Goal: Information Seeking & Learning: Learn about a topic

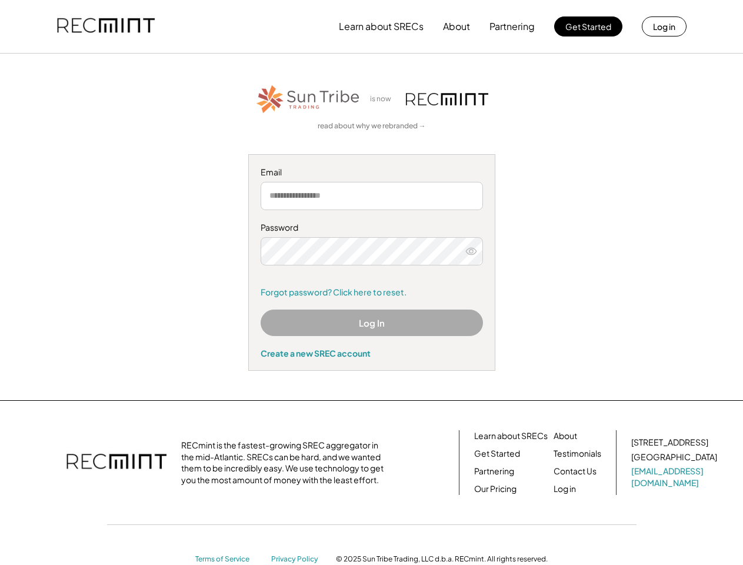
click at [371, 282] on div "Password Remember me Forgot password? Click here to reset." at bounding box center [372, 260] width 222 height 76
click at [371, 26] on button "Learn about SRECs" at bounding box center [381, 27] width 85 height 24
click at [372, 26] on button "Learn about SRECs" at bounding box center [381, 27] width 85 height 24
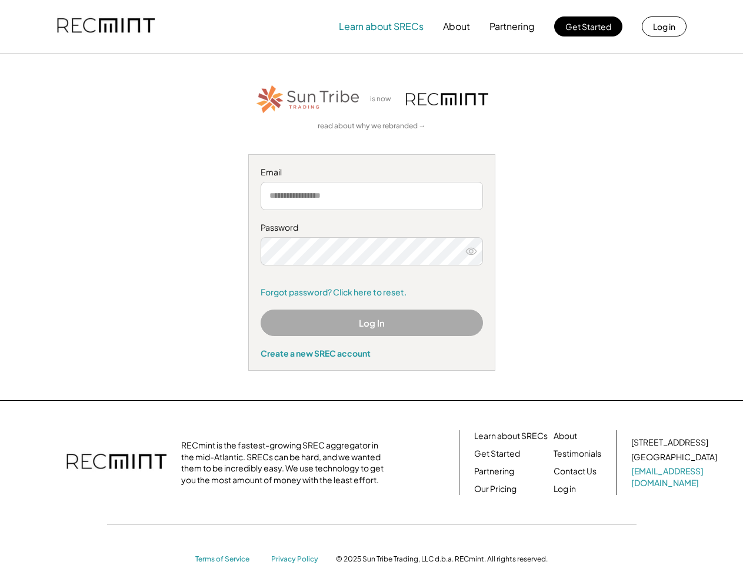
click at [106, 26] on img at bounding box center [106, 26] width 98 height 40
click at [512, 26] on button "Partnering" at bounding box center [511, 27] width 45 height 24
click at [381, 26] on button "Learn about SRECs" at bounding box center [381, 27] width 85 height 24
click at [457, 26] on button "About" at bounding box center [456, 27] width 27 height 24
